Goal: Information Seeking & Learning: Understand process/instructions

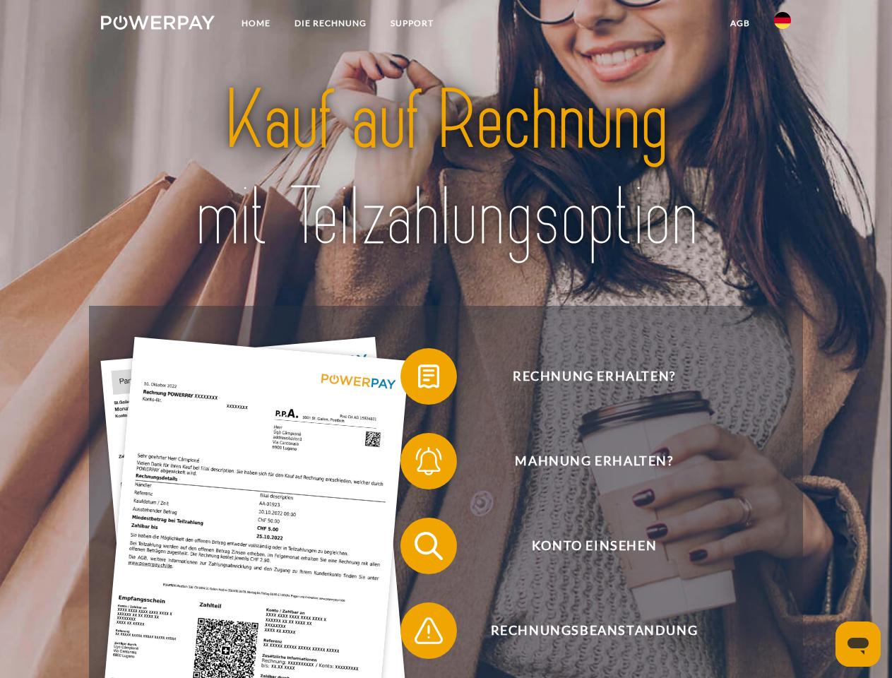
click at [157, 25] on img at bounding box center [158, 23] width 114 height 14
click at [783, 25] on img at bounding box center [782, 20] width 17 height 17
click at [739, 23] on link "agb" at bounding box center [740, 23] width 44 height 25
click at [418, 379] on span at bounding box center [407, 376] width 71 height 71
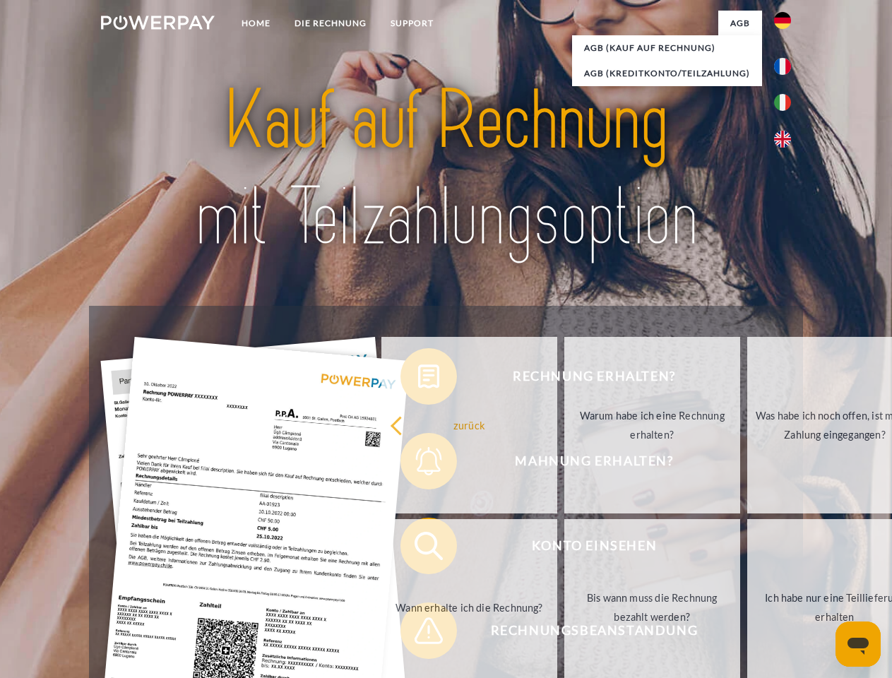
click at [418, 464] on div "Rechnung erhalten? Mahnung erhalten? Konto einsehen" at bounding box center [445, 588] width 713 height 565
click at [564, 549] on link "Bis wann muss die Rechnung bezahlt werden?" at bounding box center [652, 607] width 176 height 177
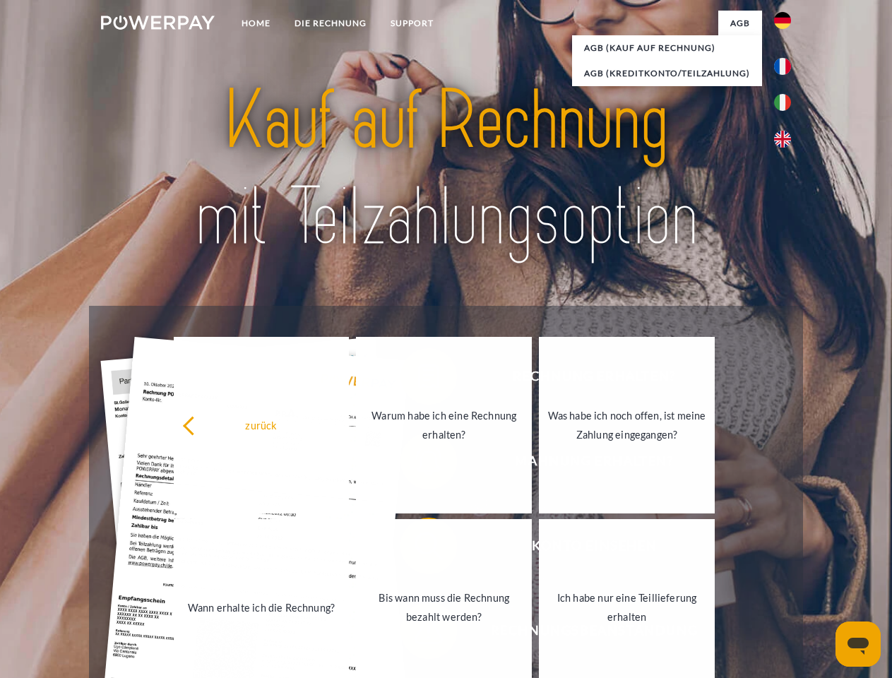
click at [418, 633] on link "Bis wann muss die Rechnung bezahlt werden?" at bounding box center [444, 607] width 176 height 177
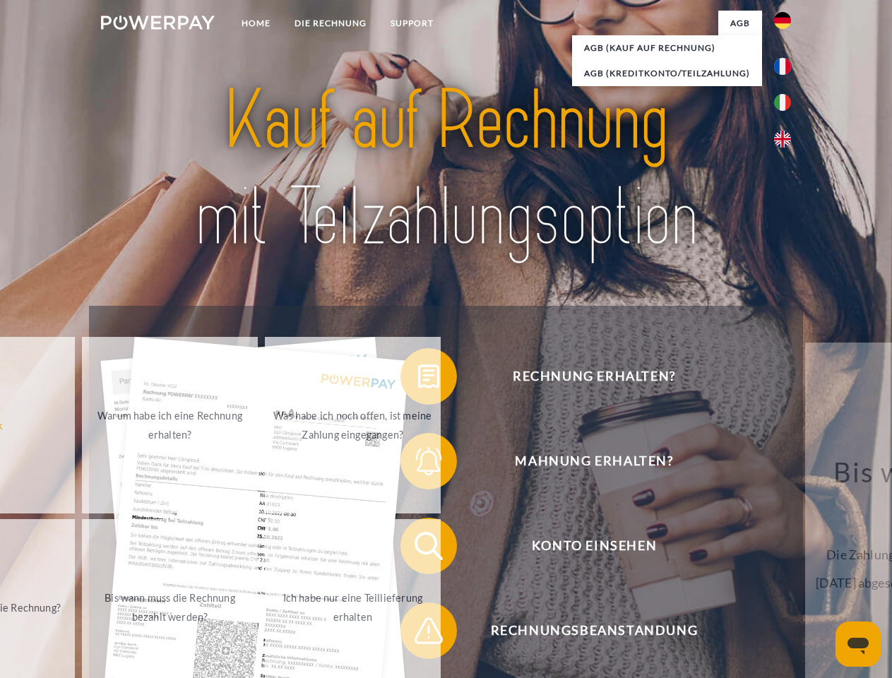
click at [858, 644] on icon "Messaging-Fenster öffnen" at bounding box center [857, 646] width 21 height 17
